Goal: Information Seeking & Learning: Learn about a topic

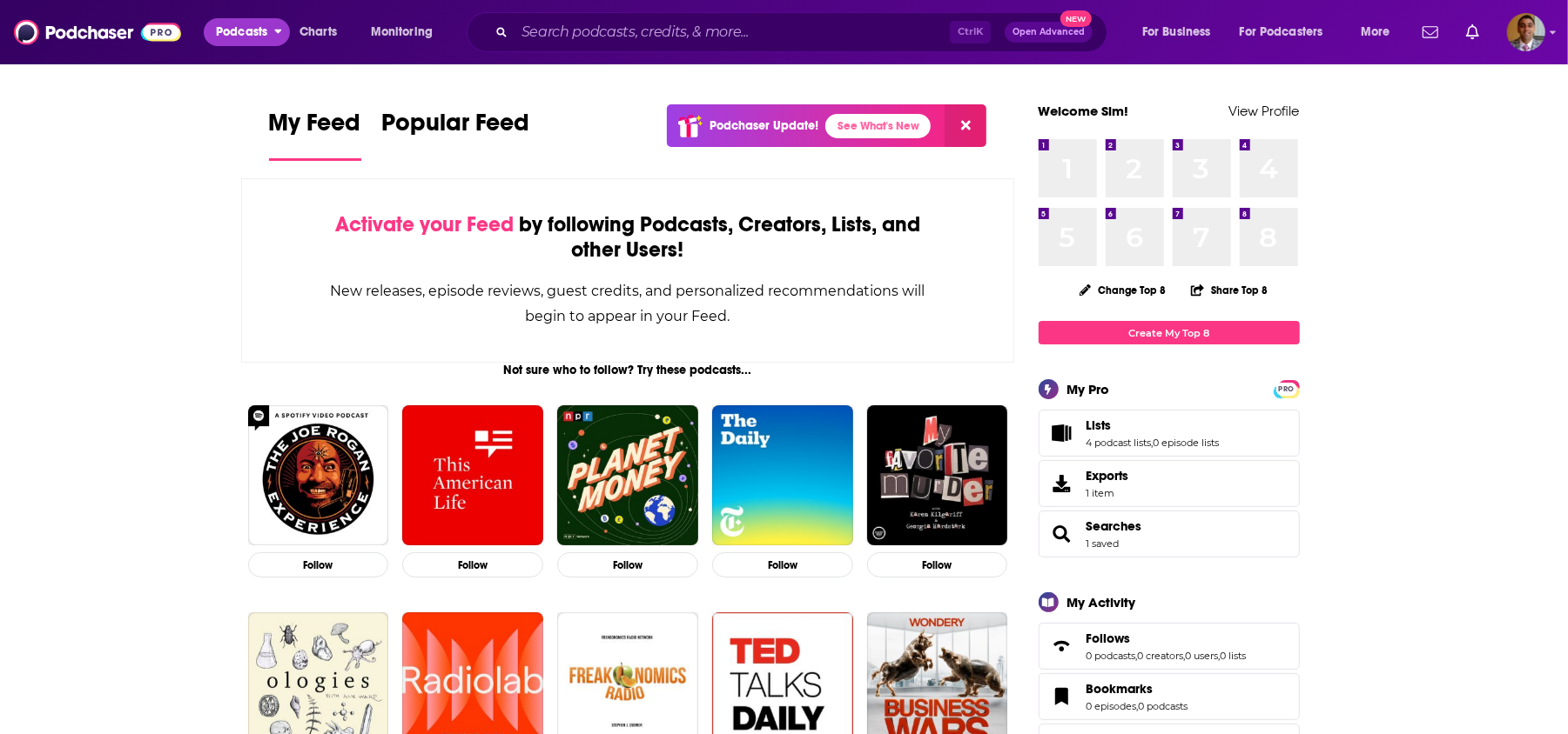
click at [249, 39] on span "Podcasts" at bounding box center [242, 32] width 51 height 25
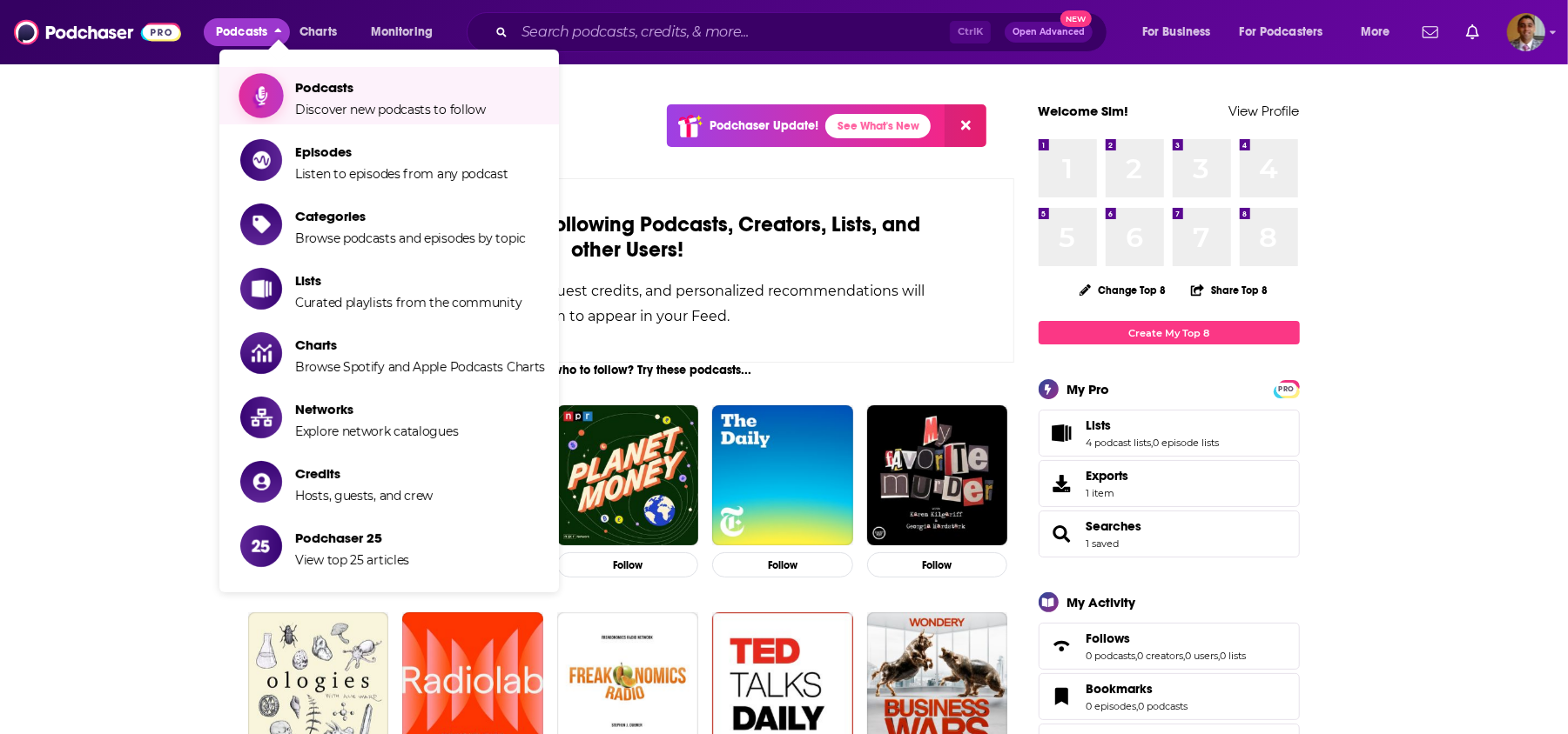
click at [303, 91] on span "Podcasts" at bounding box center [389, 87] width 190 height 16
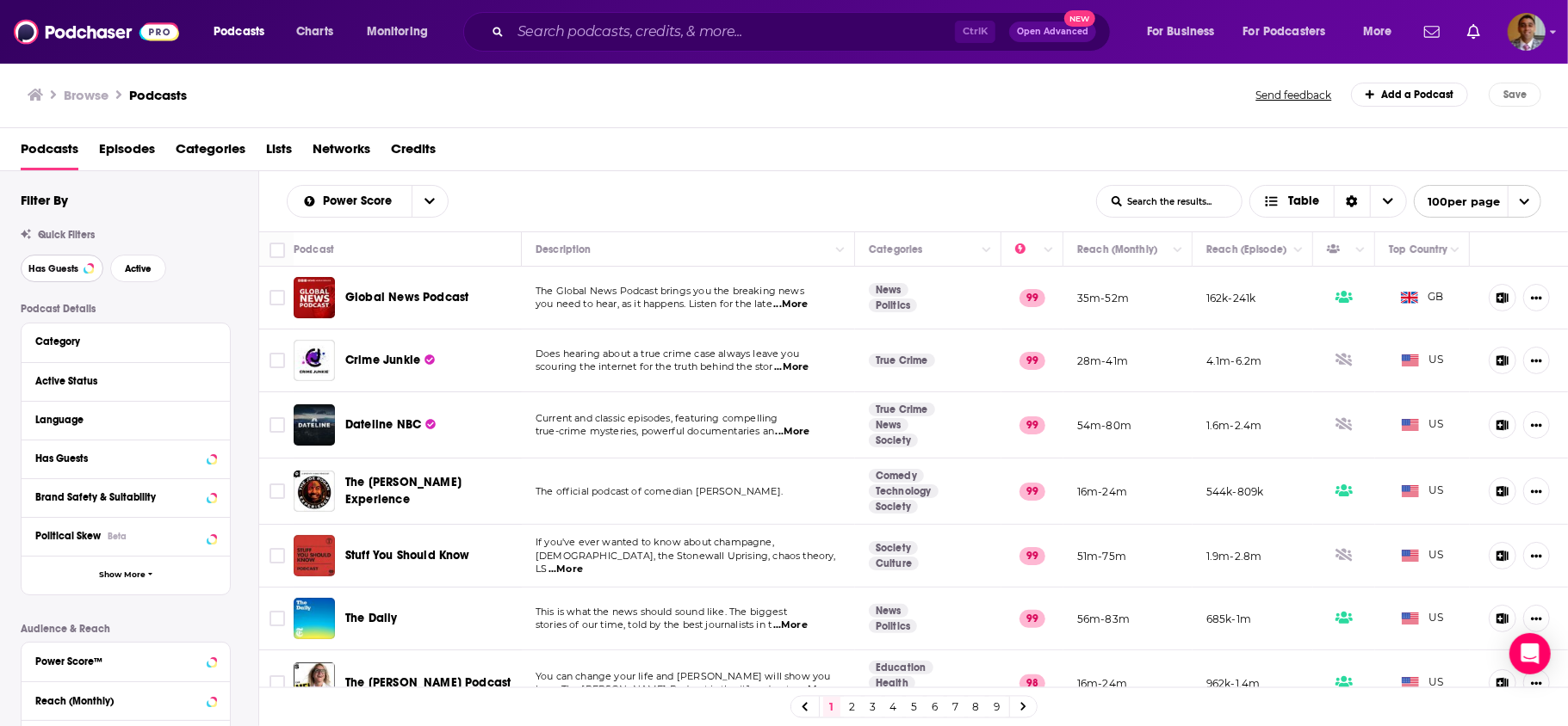
click at [56, 267] on span "Has Guests" at bounding box center [52, 269] width 50 height 9
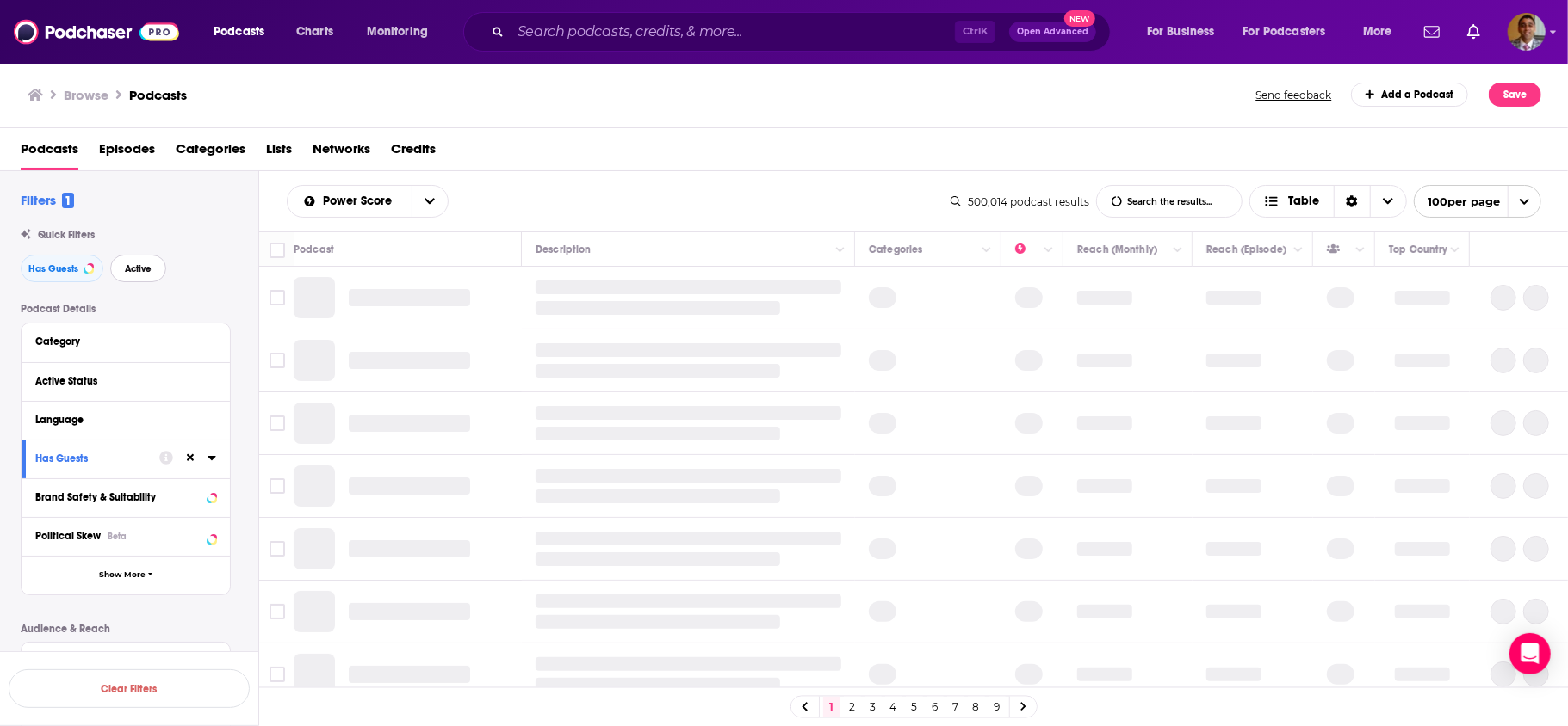
click at [138, 264] on span "Active" at bounding box center [138, 269] width 26 height 9
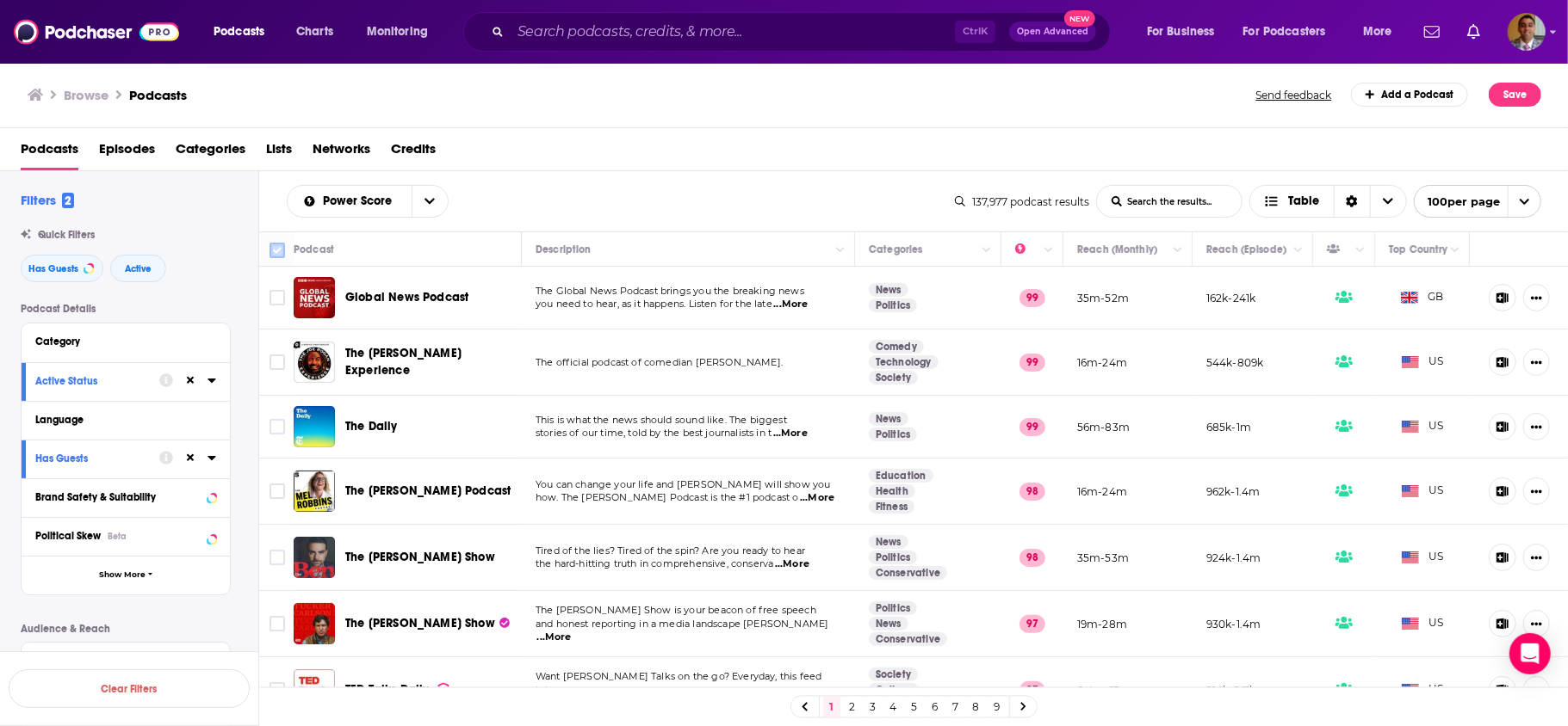
click at [274, 249] on input "Toggle select all" at bounding box center [277, 250] width 16 height 16
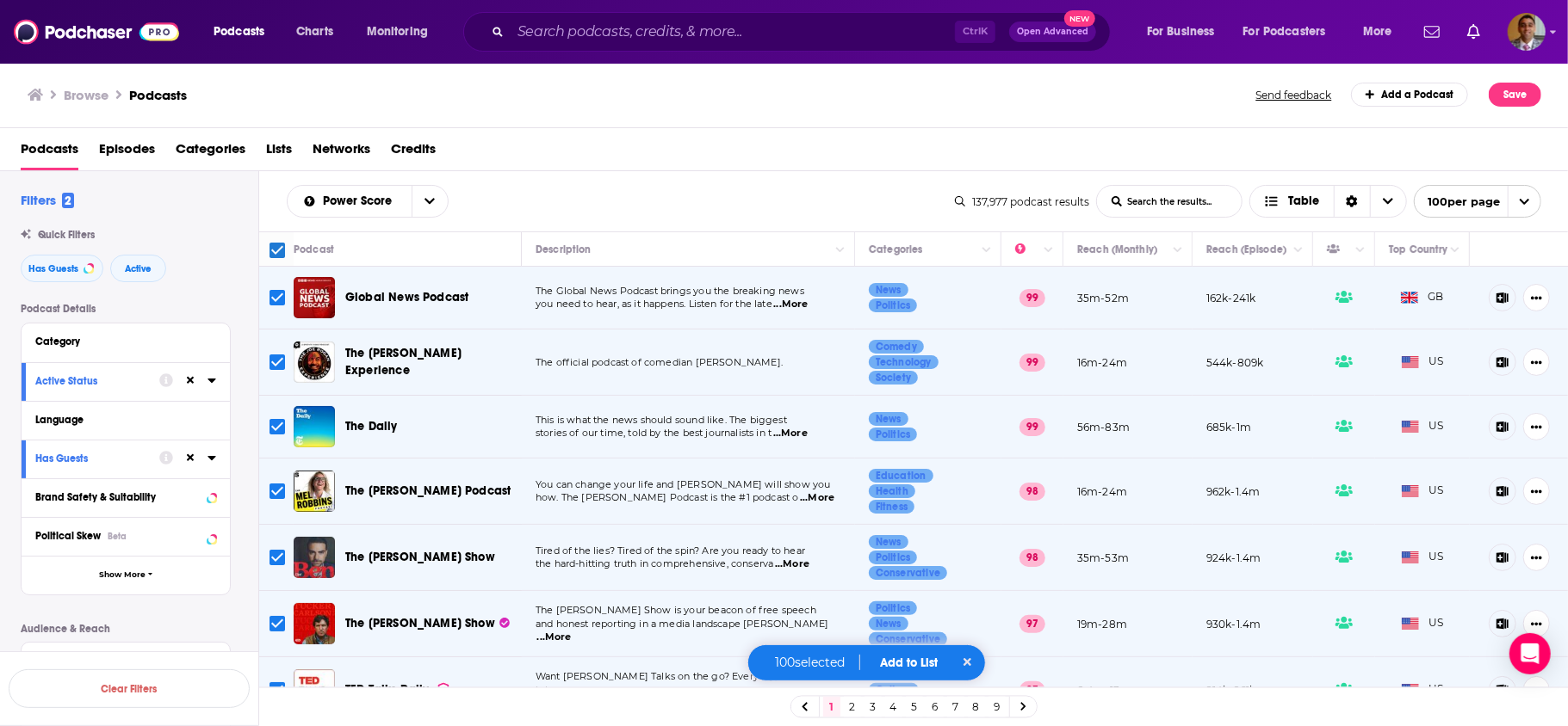
click at [274, 251] on input "Toggle select all" at bounding box center [277, 250] width 16 height 16
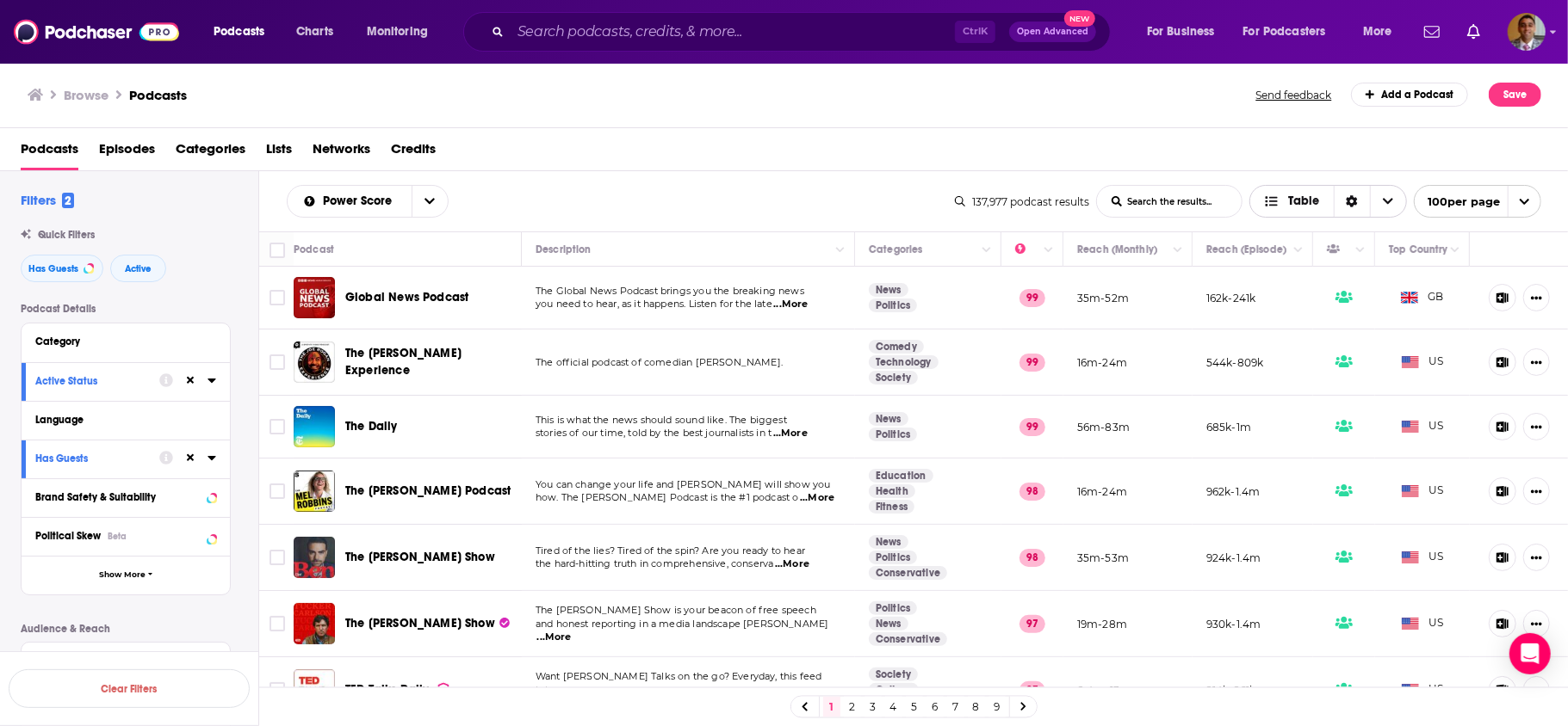
click at [1396, 208] on span "Choose View" at bounding box center [1388, 200] width 37 height 31
click at [956, 149] on div "Podcasts Episodes Categories Lists Networks Credits" at bounding box center [787, 153] width 1534 height 36
click at [276, 249] on input "Toggle select all" at bounding box center [277, 250] width 16 height 16
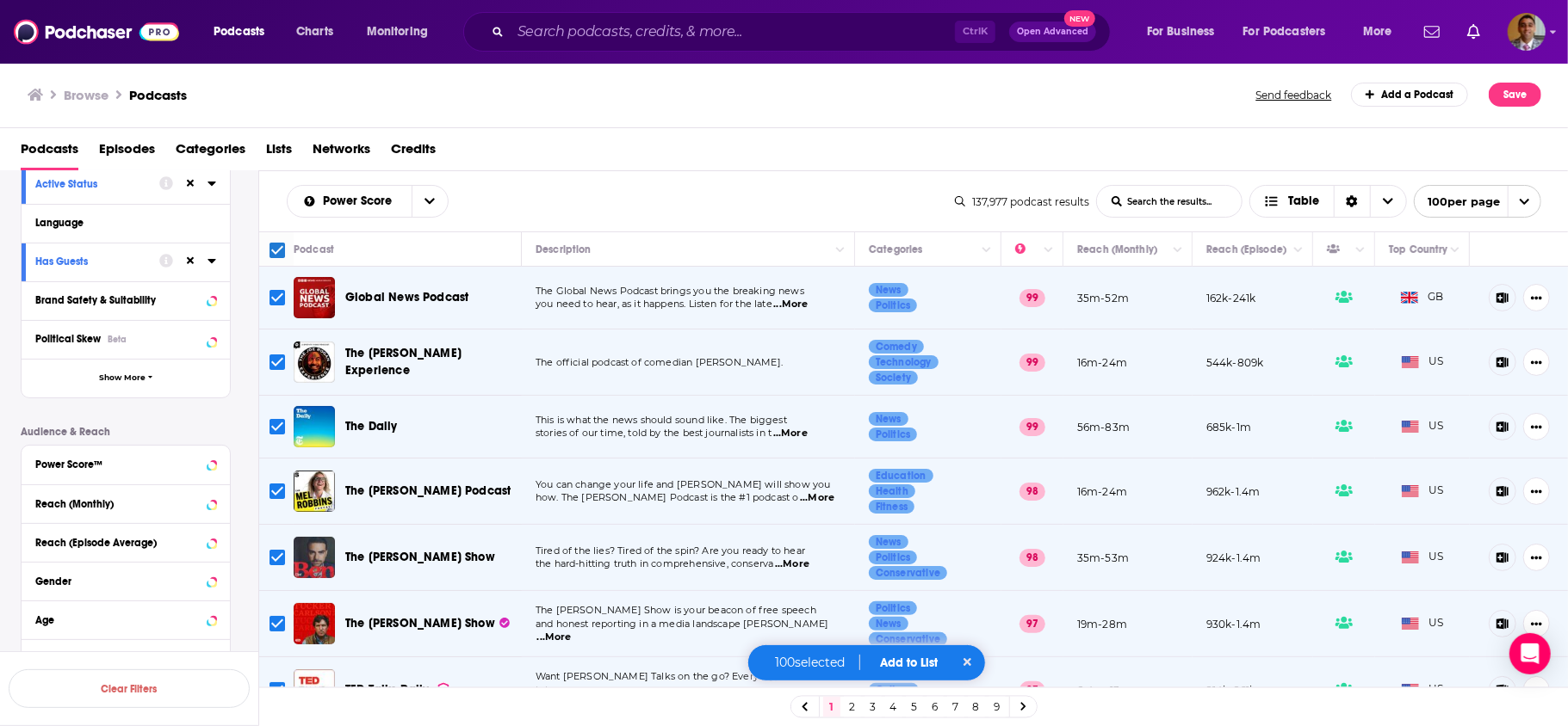
scroll to position [200, 0]
click at [208, 456] on icon at bounding box center [211, 461] width 8 height 14
click at [43, 511] on icon at bounding box center [42, 509] width 10 height 10
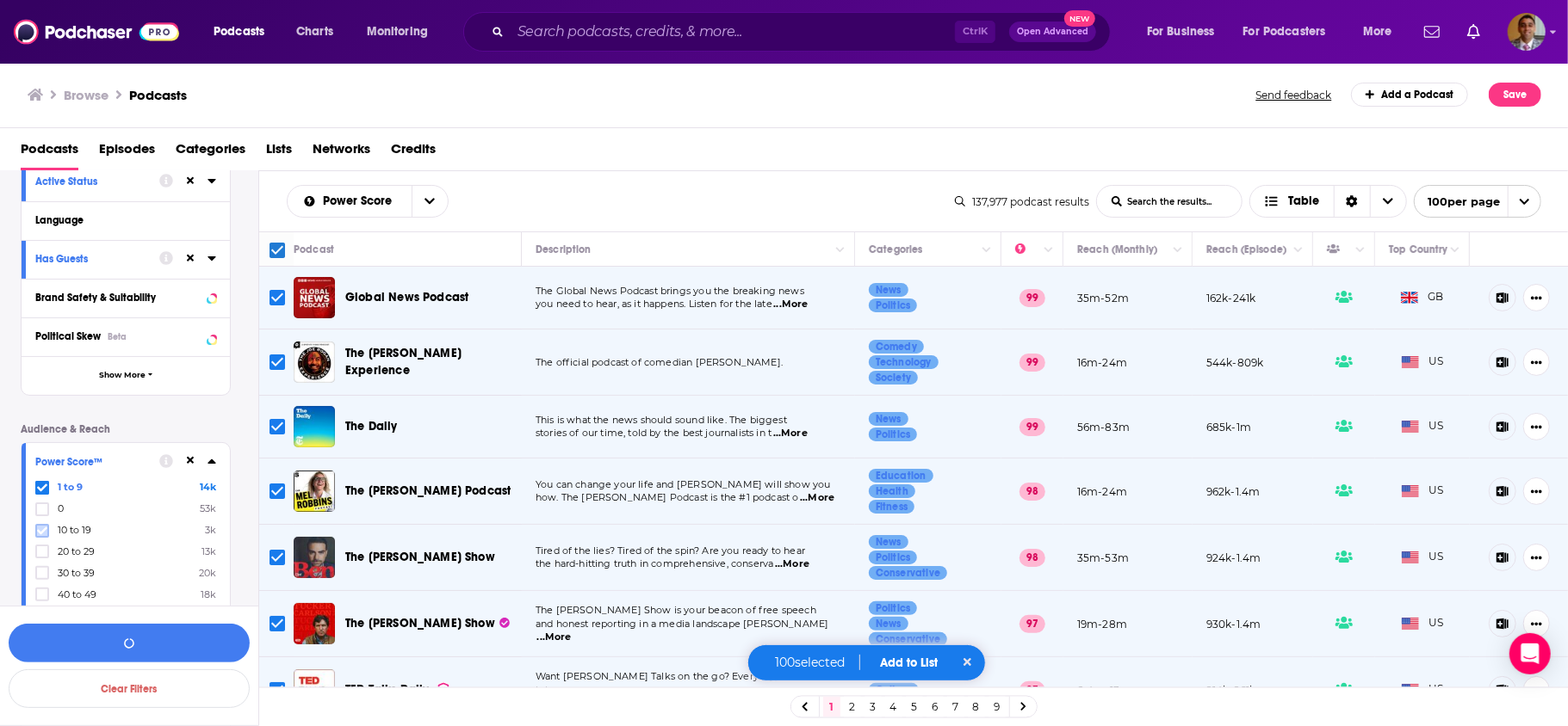
click at [42, 531] on icon at bounding box center [42, 530] width 10 height 7
click at [43, 549] on icon at bounding box center [42, 551] width 10 height 10
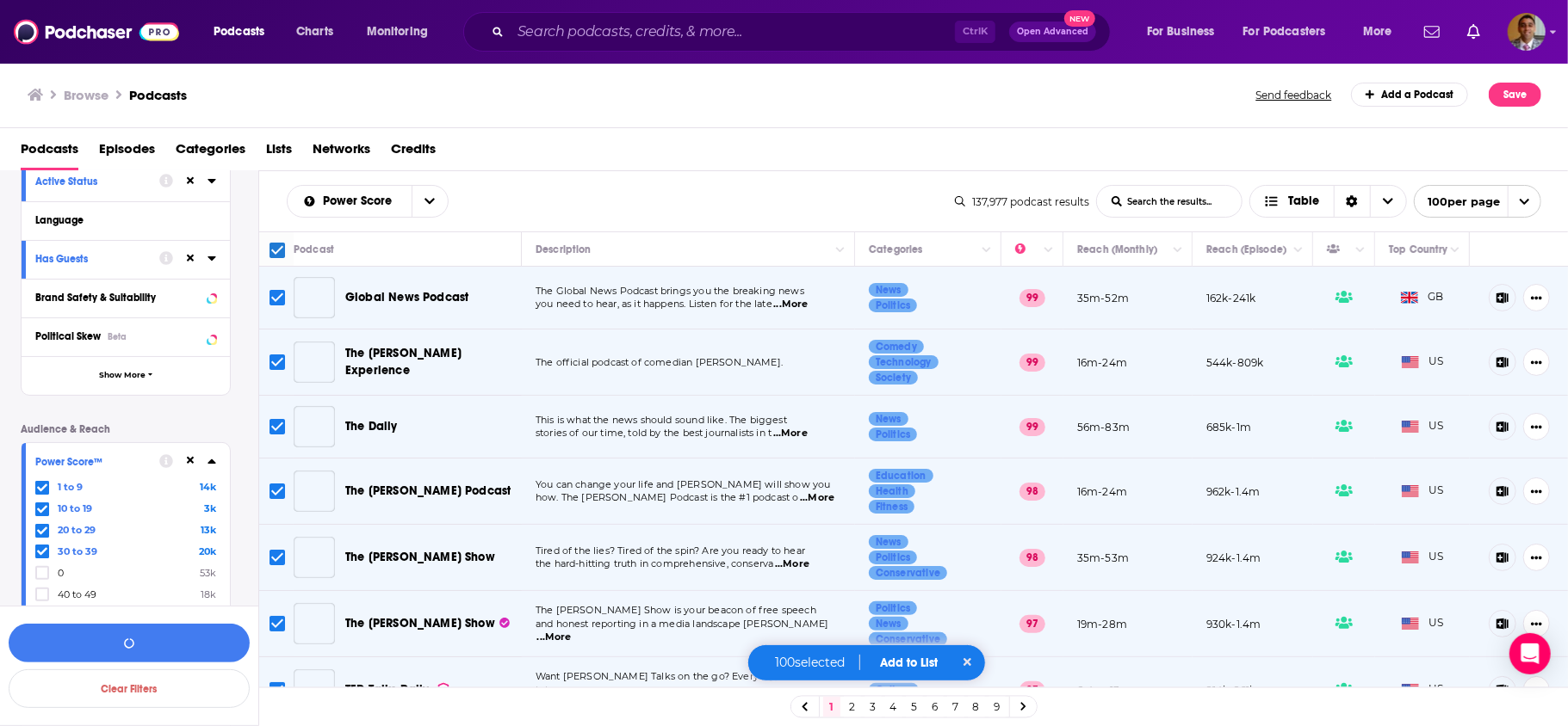
click at [47, 596] on icon at bounding box center [42, 594] width 10 height 10
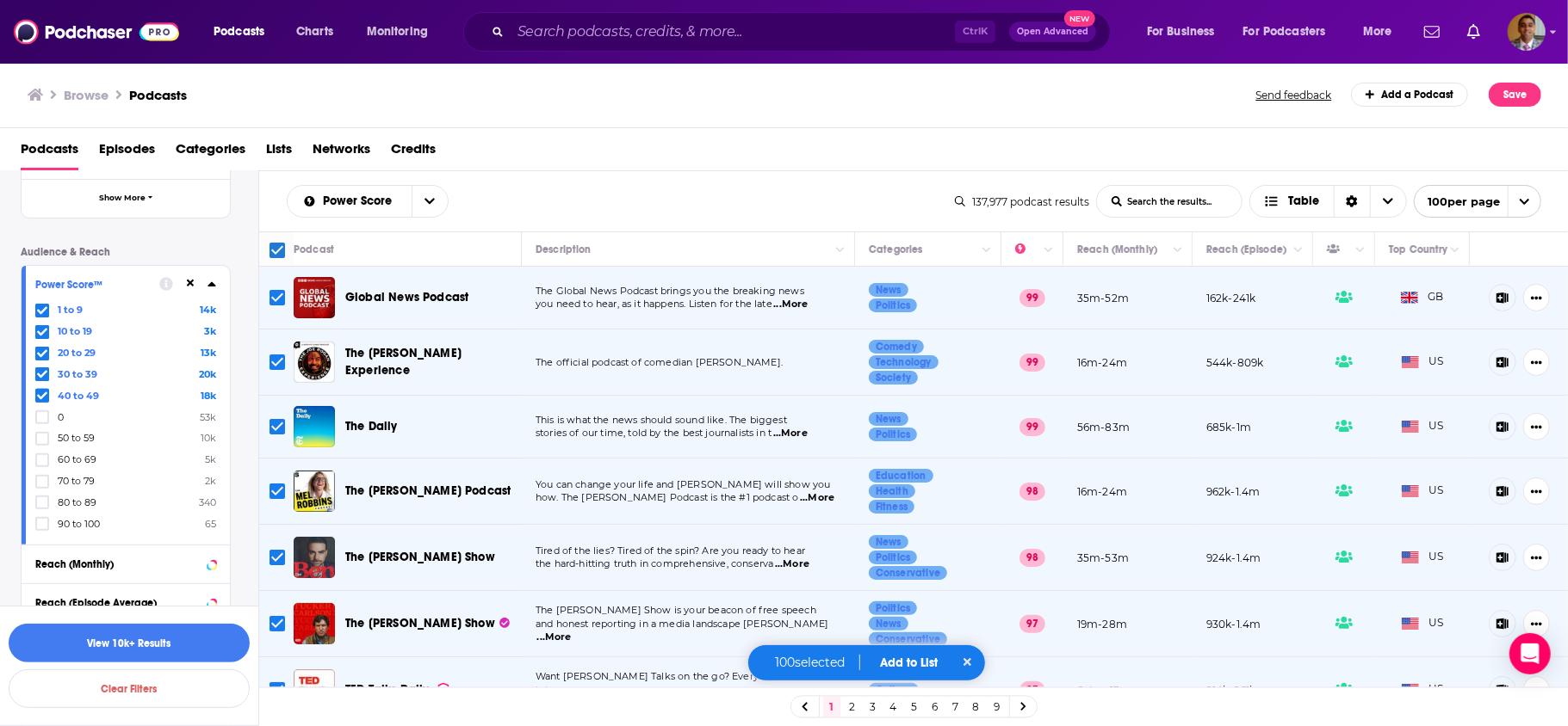
scroll to position [429, 0]
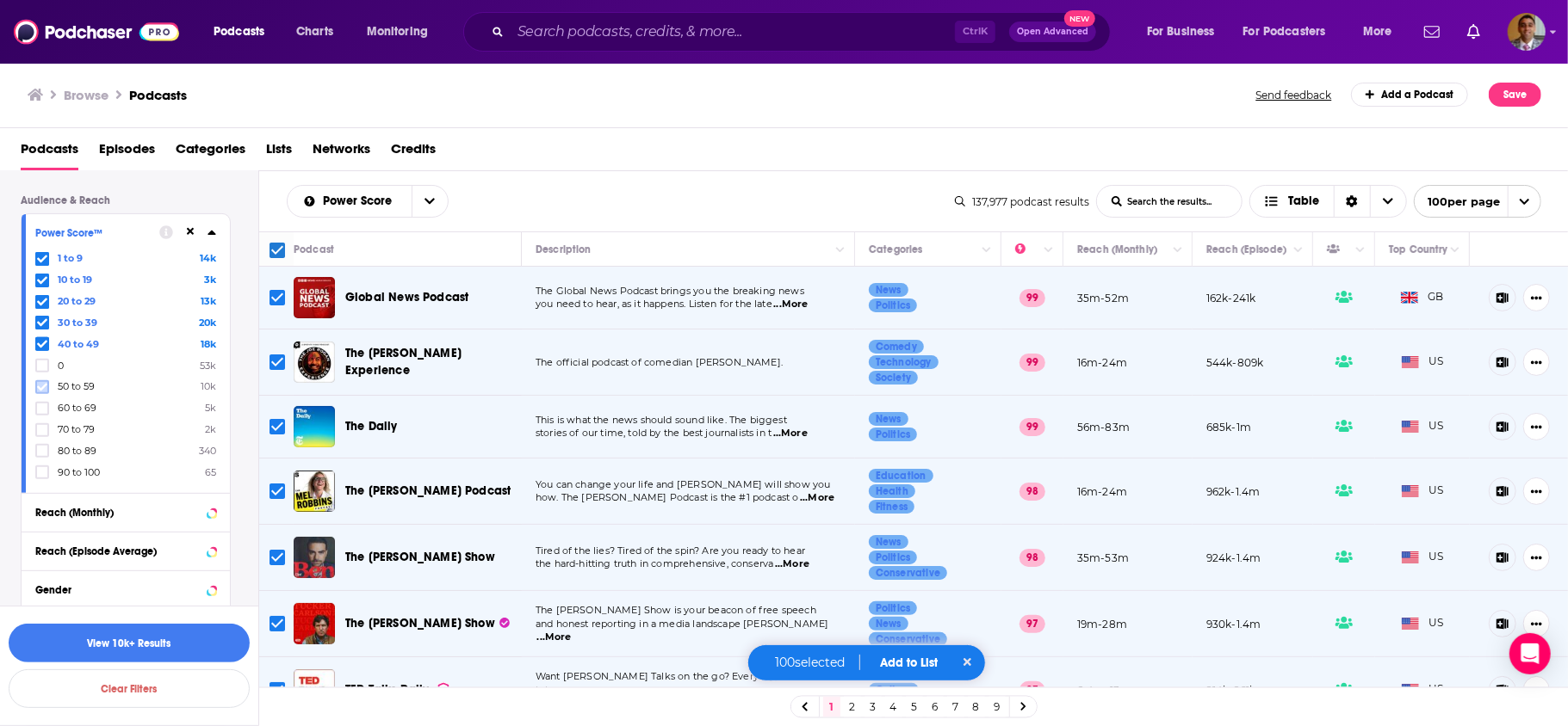
click at [39, 386] on icon at bounding box center [42, 387] width 10 height 10
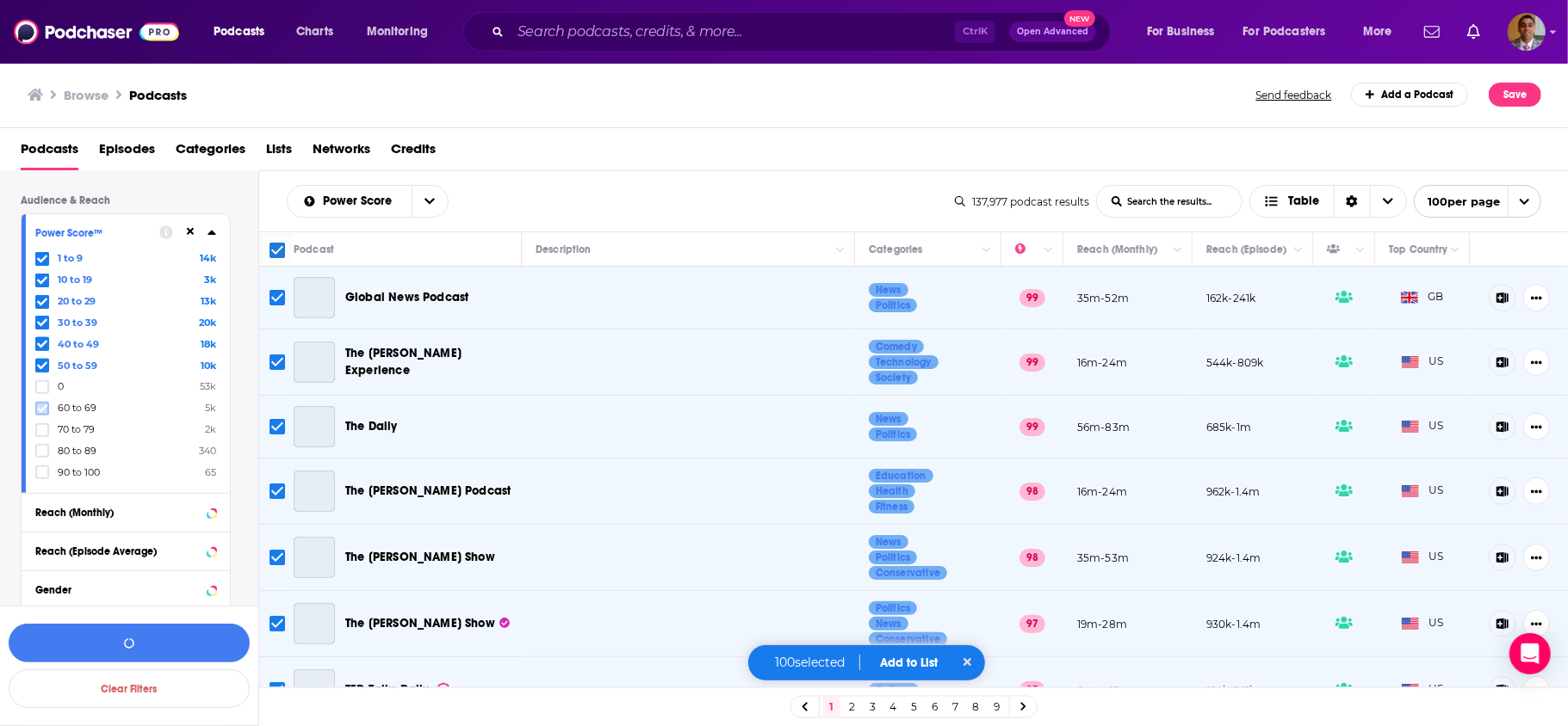
click at [41, 405] on icon at bounding box center [42, 408] width 10 height 10
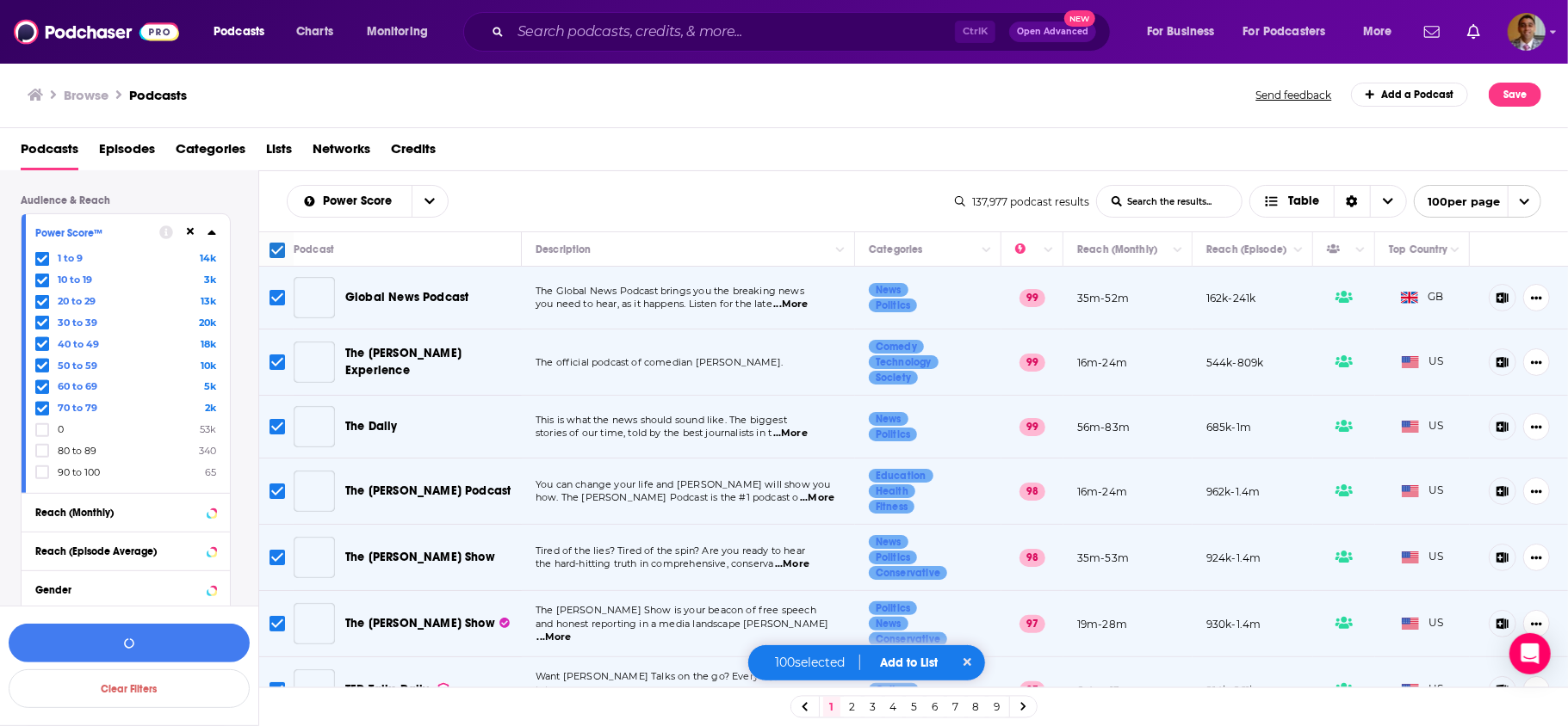
scroll to position [314, 0]
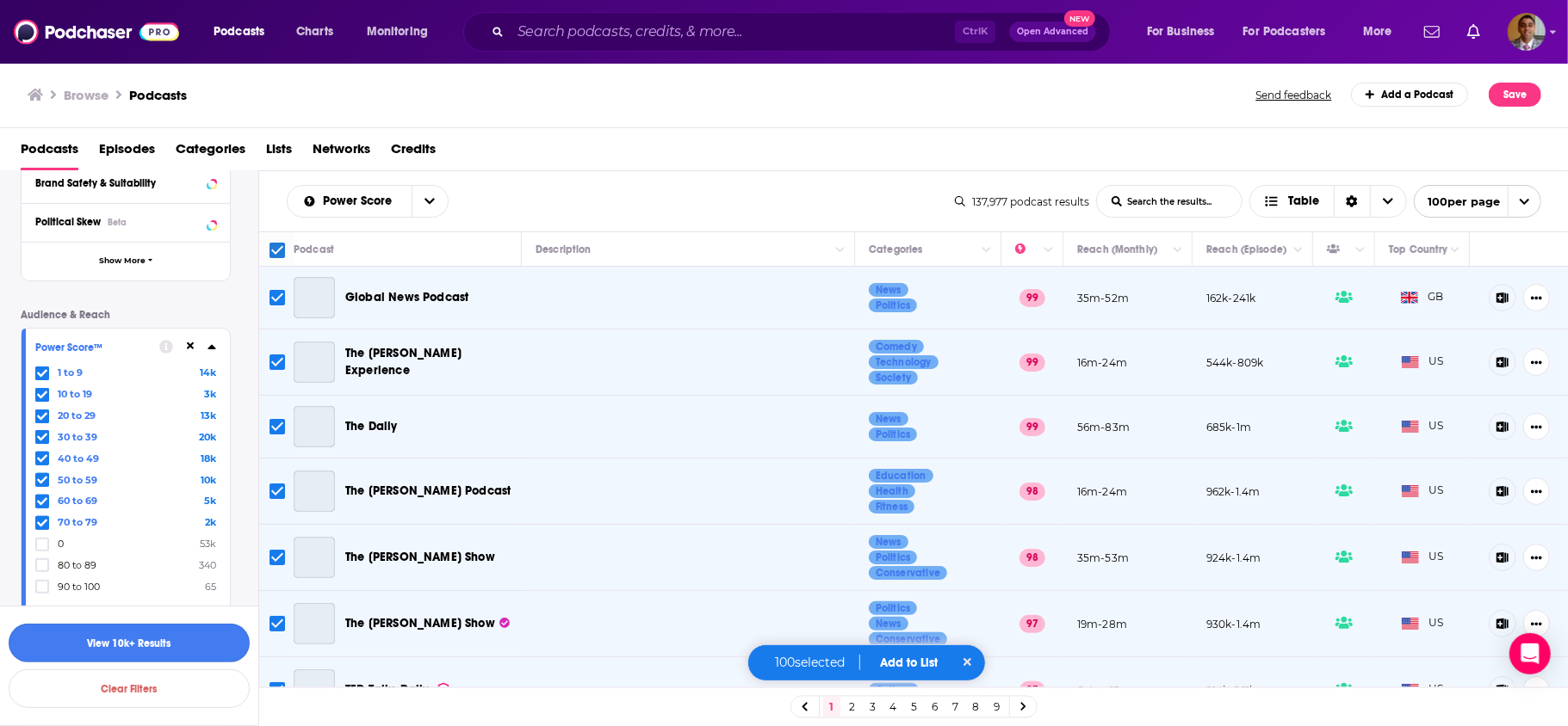
click at [181, 647] on button "View 10k+ Results" at bounding box center [128, 643] width 241 height 38
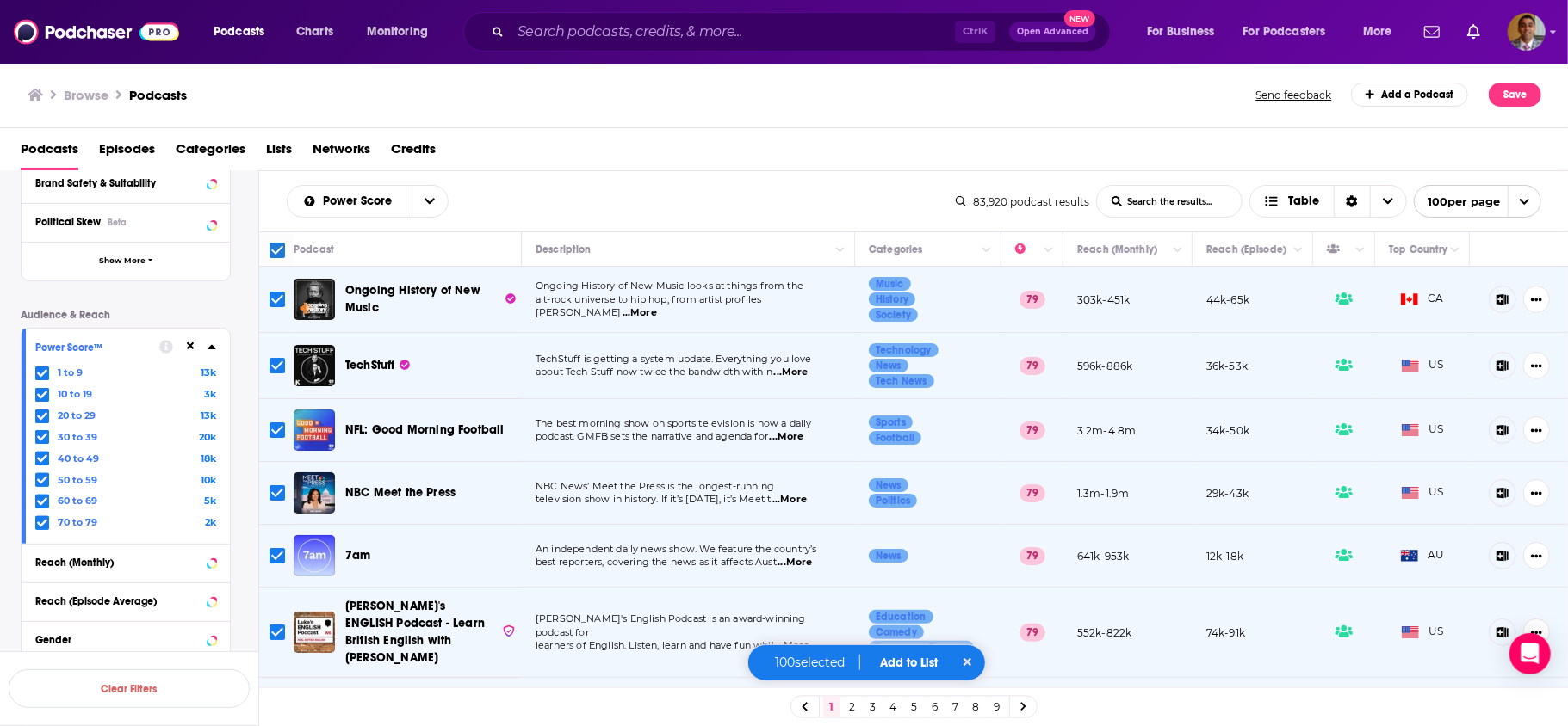
click at [971, 664] on icon at bounding box center [967, 662] width 8 height 8
checkbox input "false"
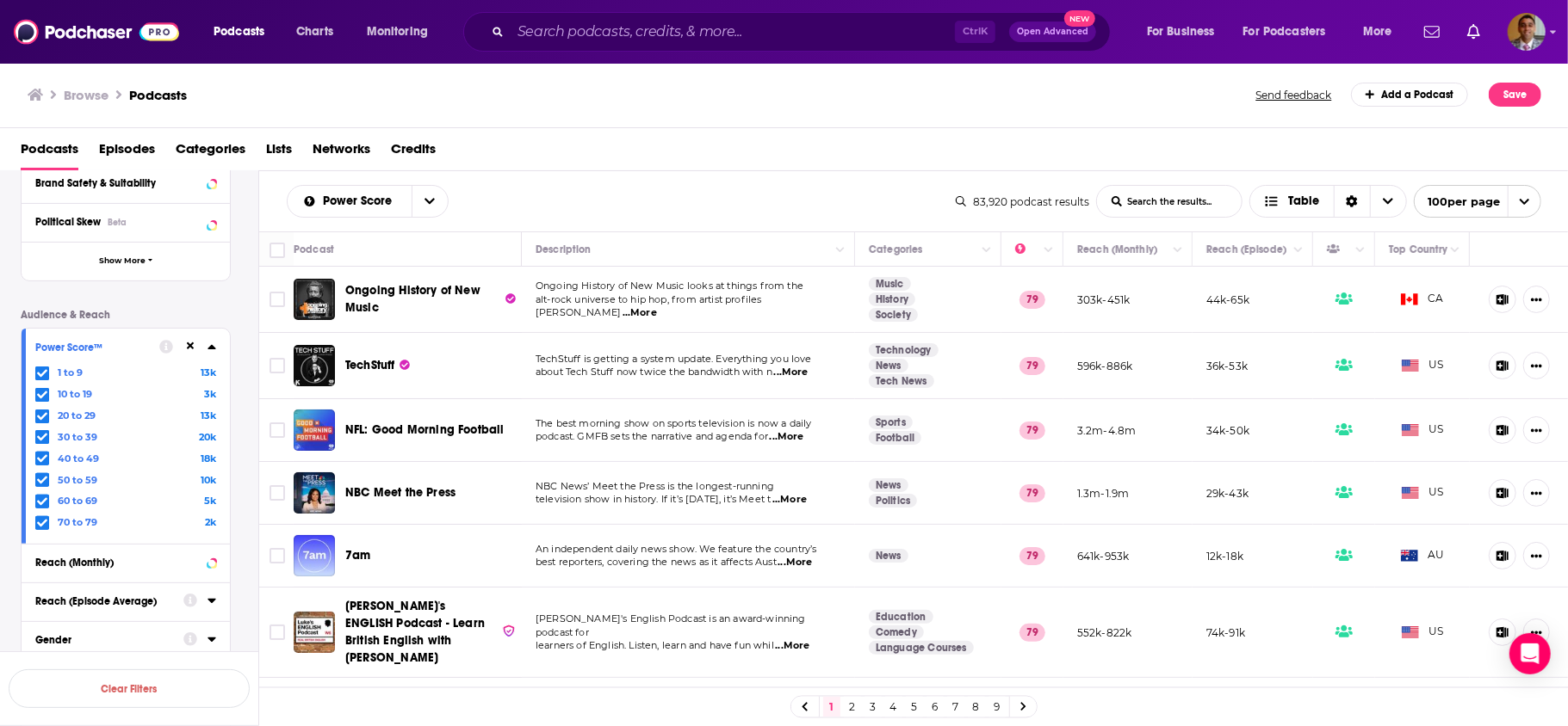
click at [1024, 706] on icon at bounding box center [1023, 707] width 6 height 8
click at [1021, 709] on icon at bounding box center [1023, 707] width 7 height 10
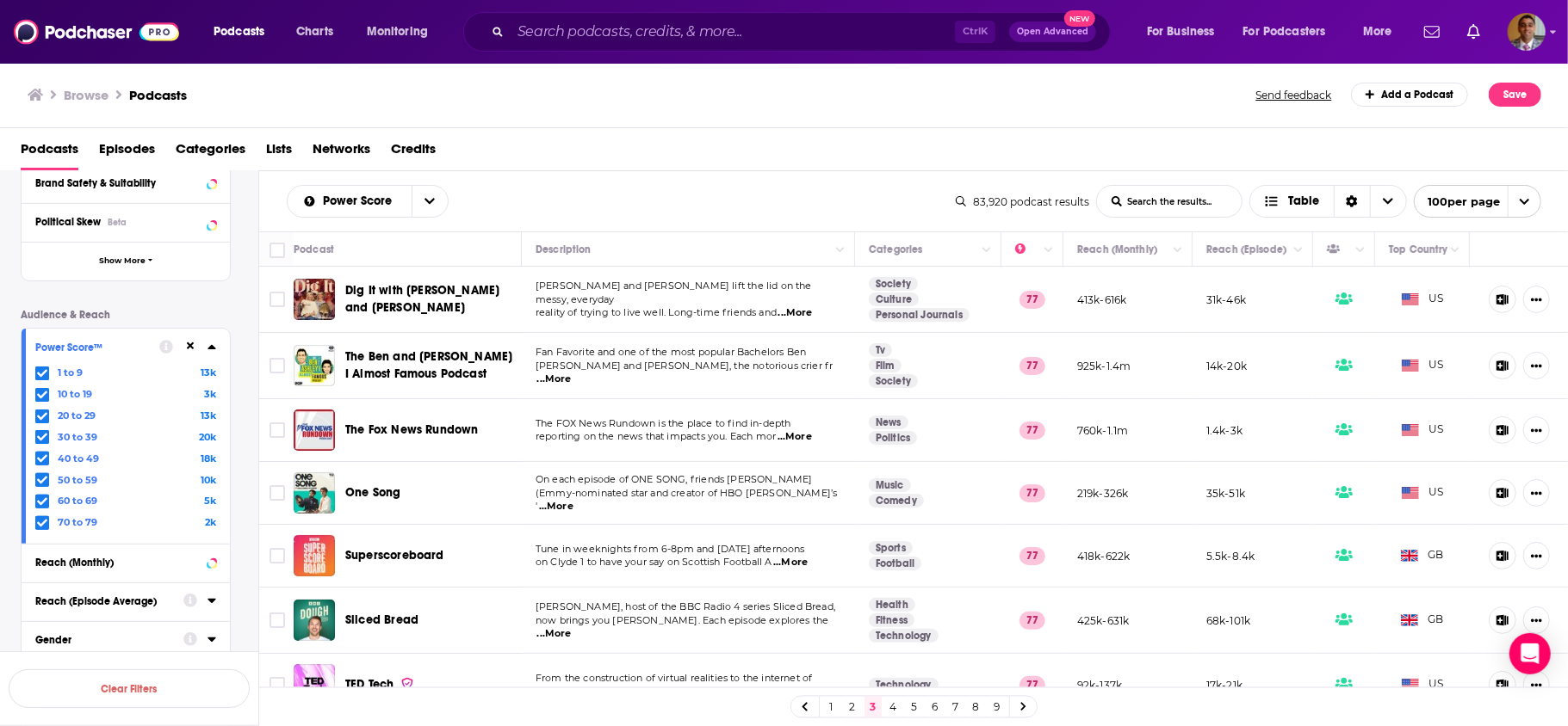
click at [890, 704] on link "4" at bounding box center [893, 707] width 17 height 21
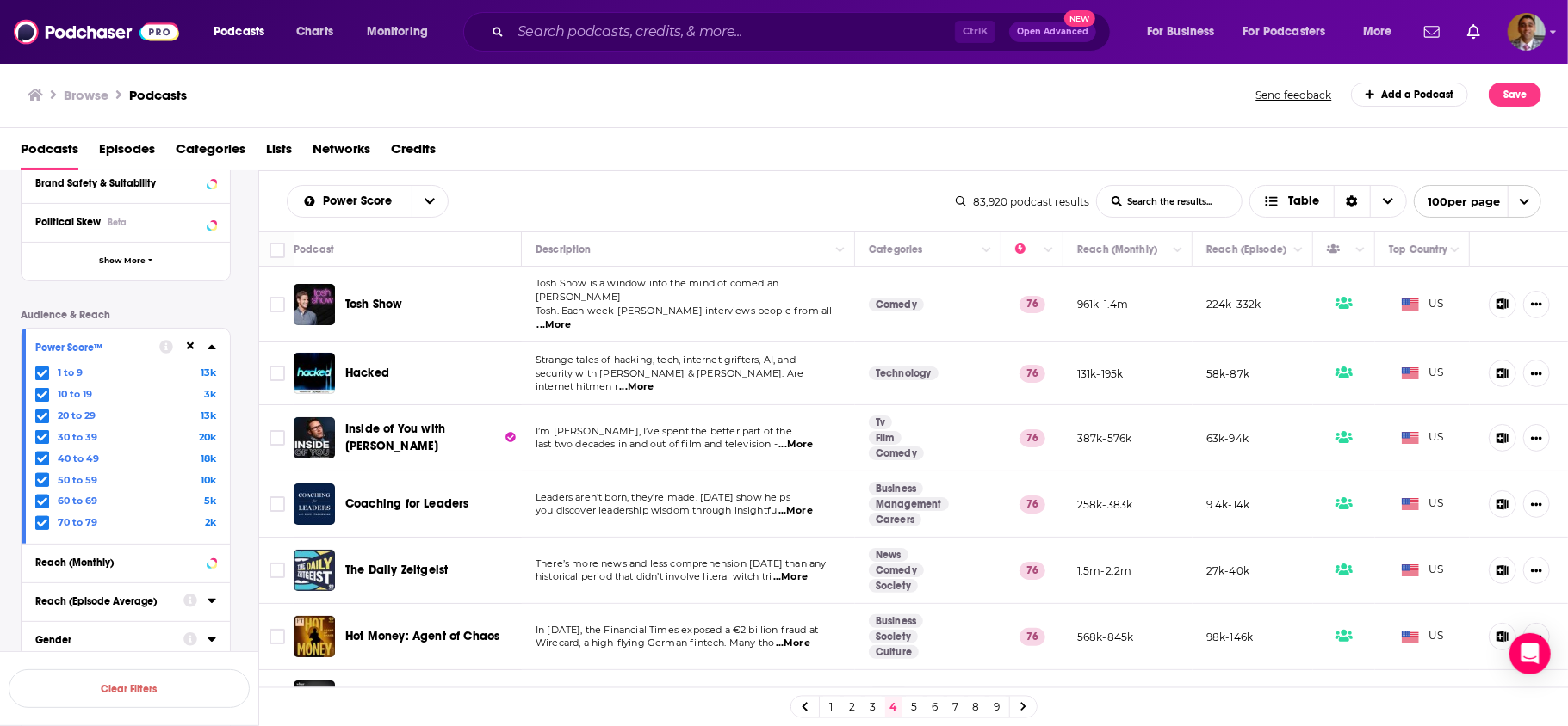
drag, startPoint x: 831, startPoint y: 705, endPoint x: 991, endPoint y: 674, distance: 163.0
click at [831, 705] on link "1" at bounding box center [831, 707] width 17 height 21
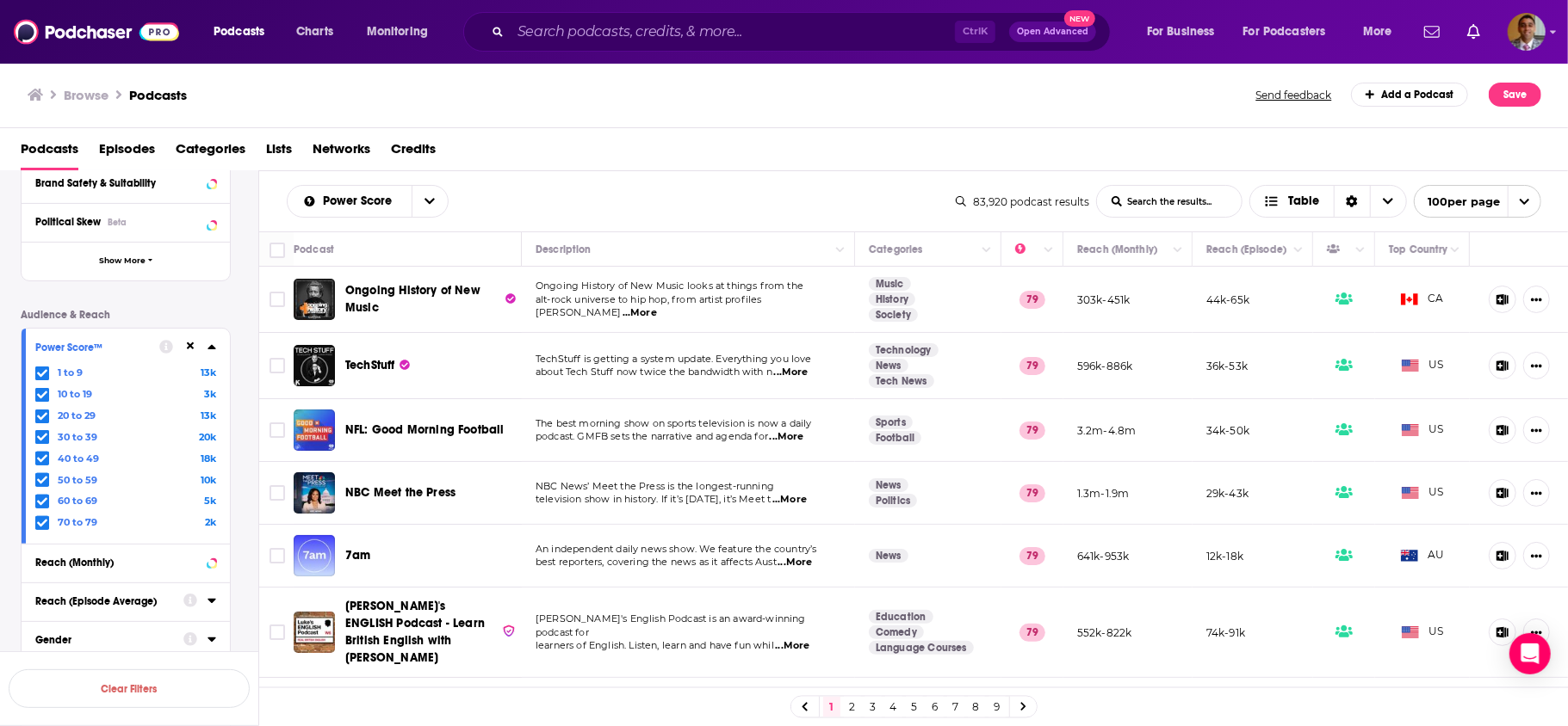
click at [1021, 706] on icon at bounding box center [1023, 707] width 7 height 10
